Goal: Find specific page/section

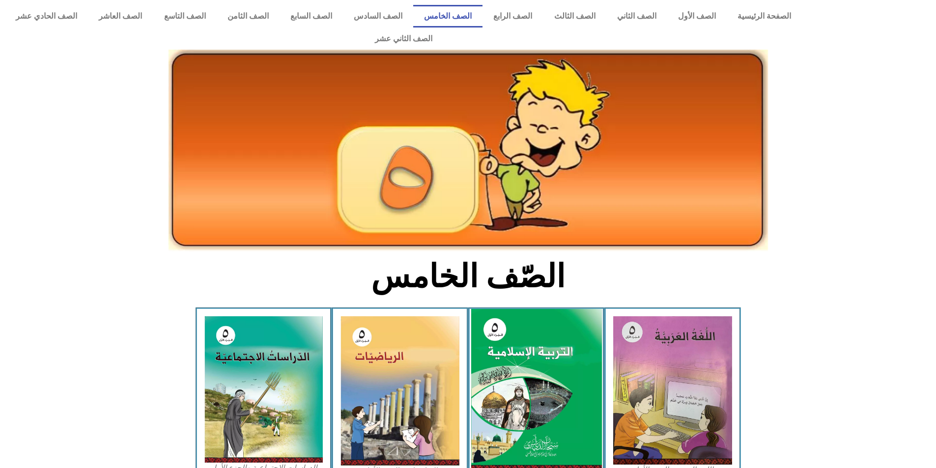
click at [552, 406] on img at bounding box center [536, 390] width 131 height 163
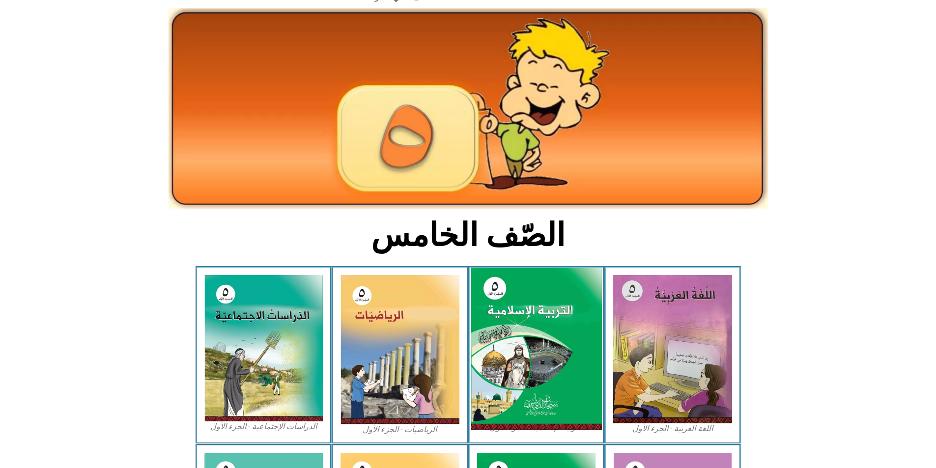
scroll to position [98, 0]
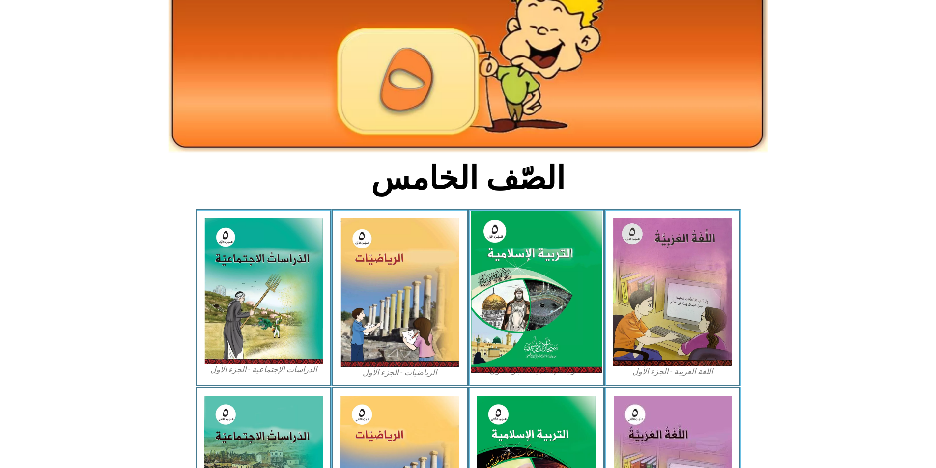
click at [549, 304] on img at bounding box center [536, 292] width 131 height 163
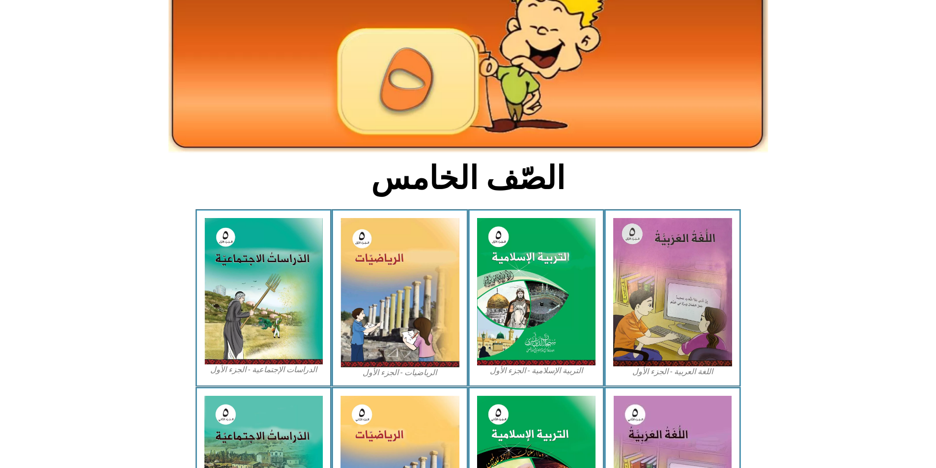
click at [526, 366] on figcaption "التربية الإسلامية - الجزء الأول" at bounding box center [536, 371] width 119 height 11
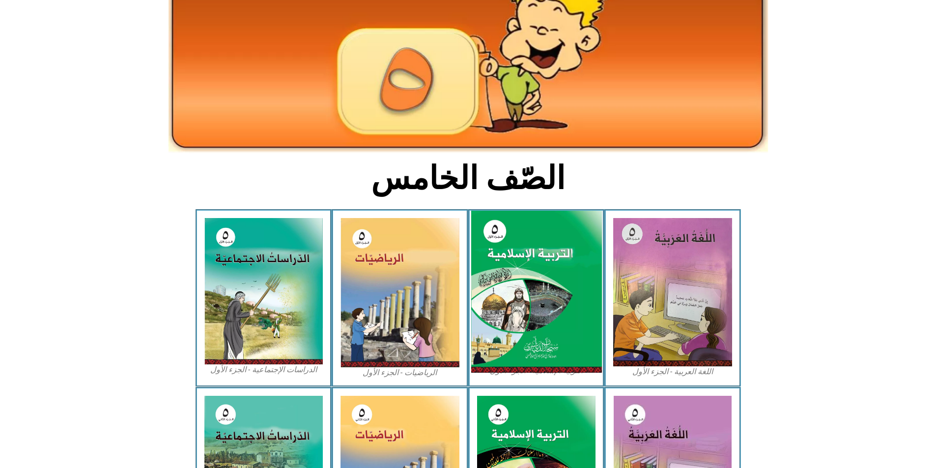
drag, startPoint x: 530, startPoint y: 313, endPoint x: 534, endPoint y: 256, distance: 57.1
click at [534, 256] on img at bounding box center [536, 292] width 131 height 163
click at [557, 211] on img at bounding box center [536, 292] width 131 height 163
